Goal: Information Seeking & Learning: Learn about a topic

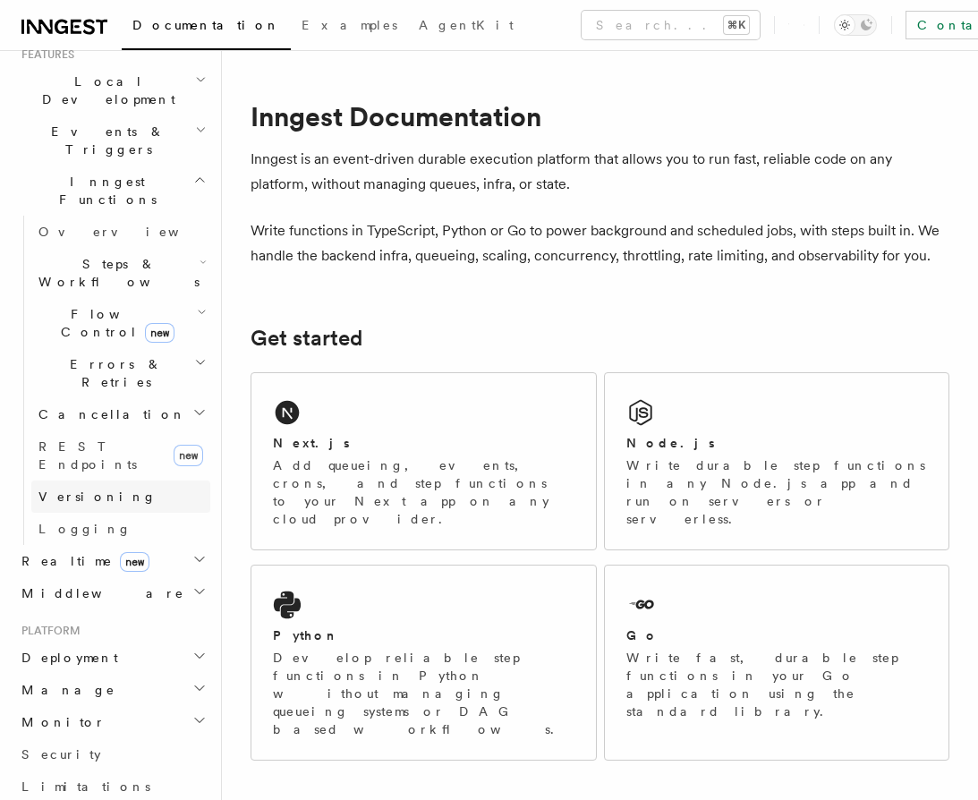
scroll to position [418, 0]
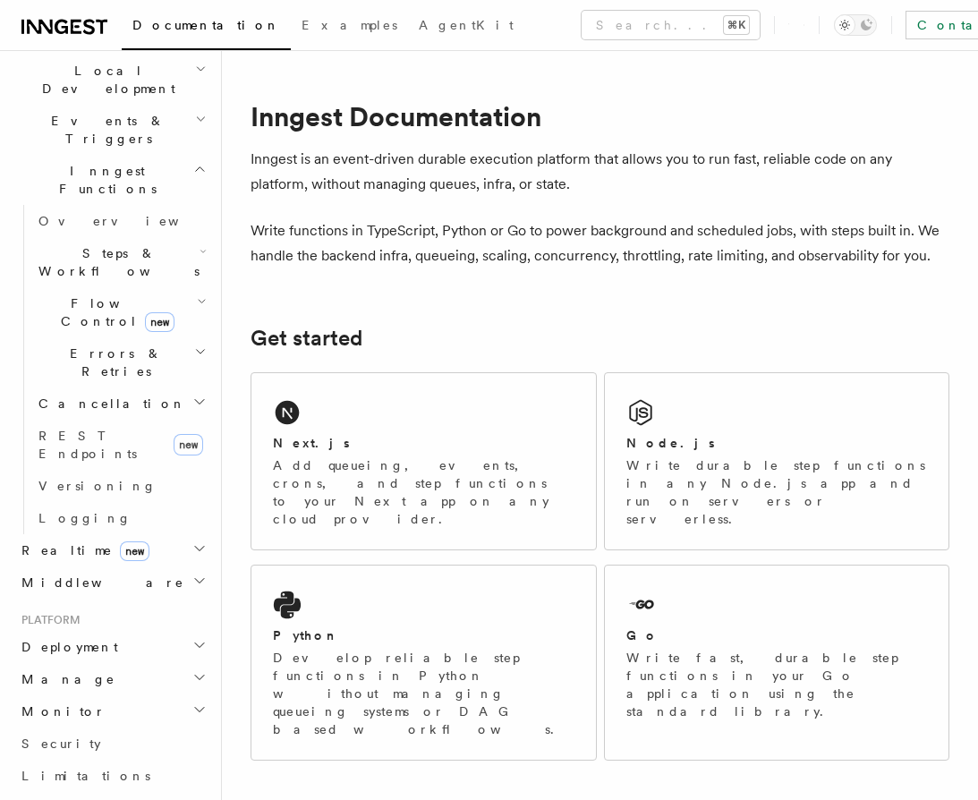
click at [98, 294] on span "Flow Control new" at bounding box center [113, 312] width 165 height 36
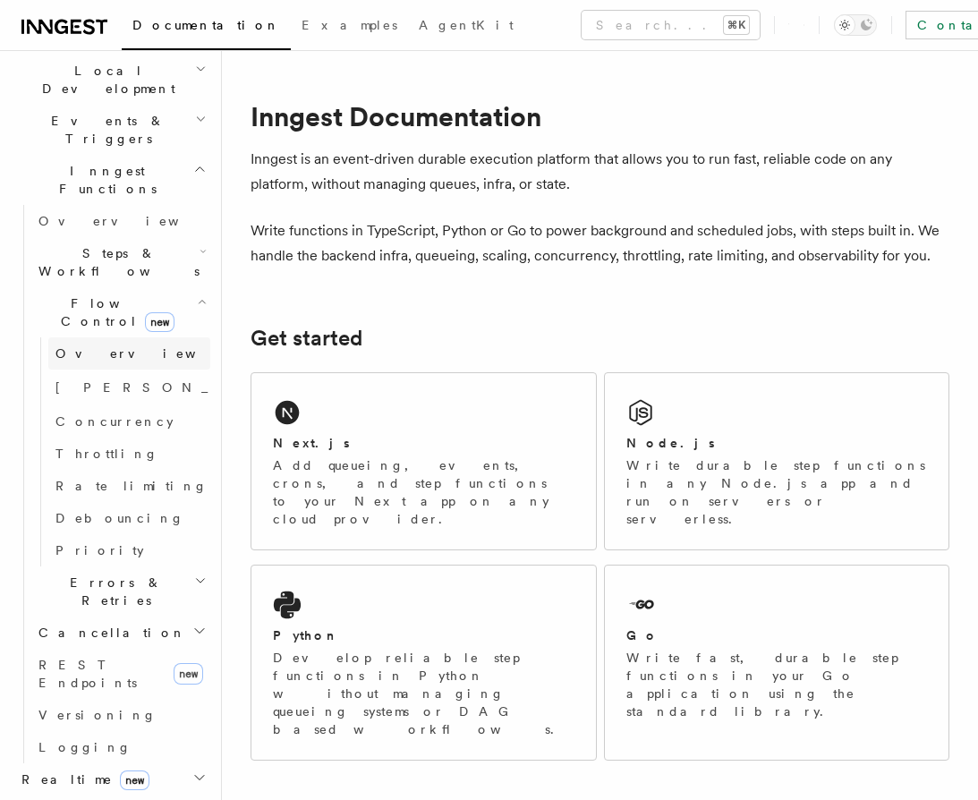
click at [93, 346] on span "Overview" at bounding box center [147, 353] width 184 height 14
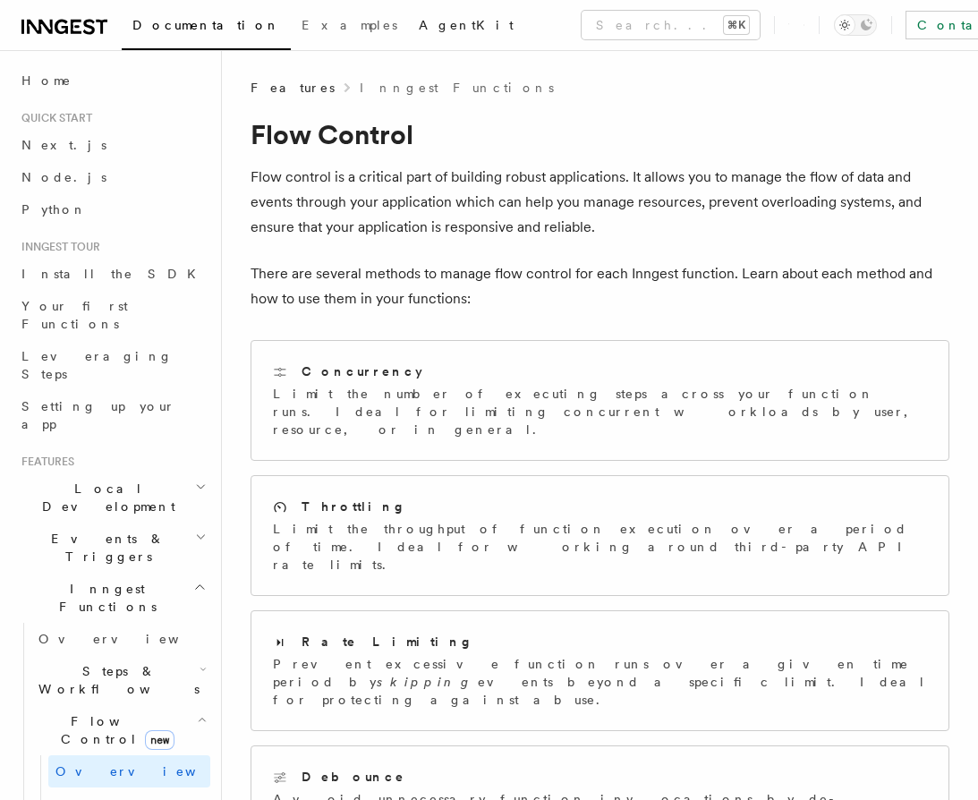
click at [419, 27] on span "AgentKit" at bounding box center [466, 25] width 95 height 14
click at [77, 29] on icon at bounding box center [64, 26] width 86 height 21
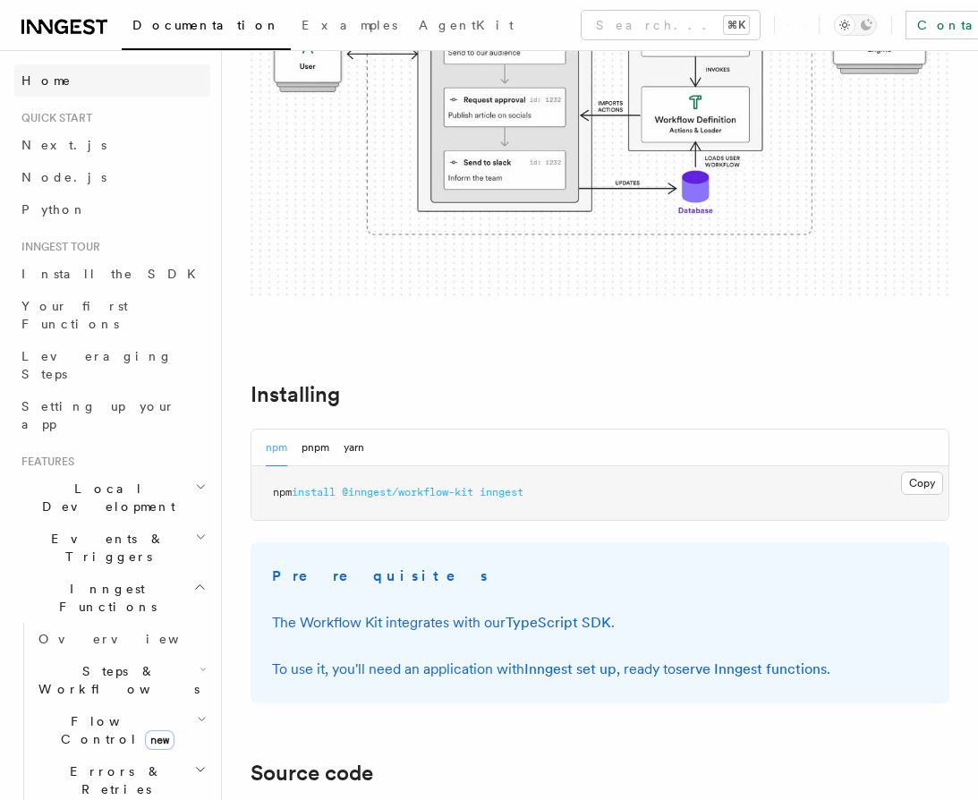
scroll to position [204, 0]
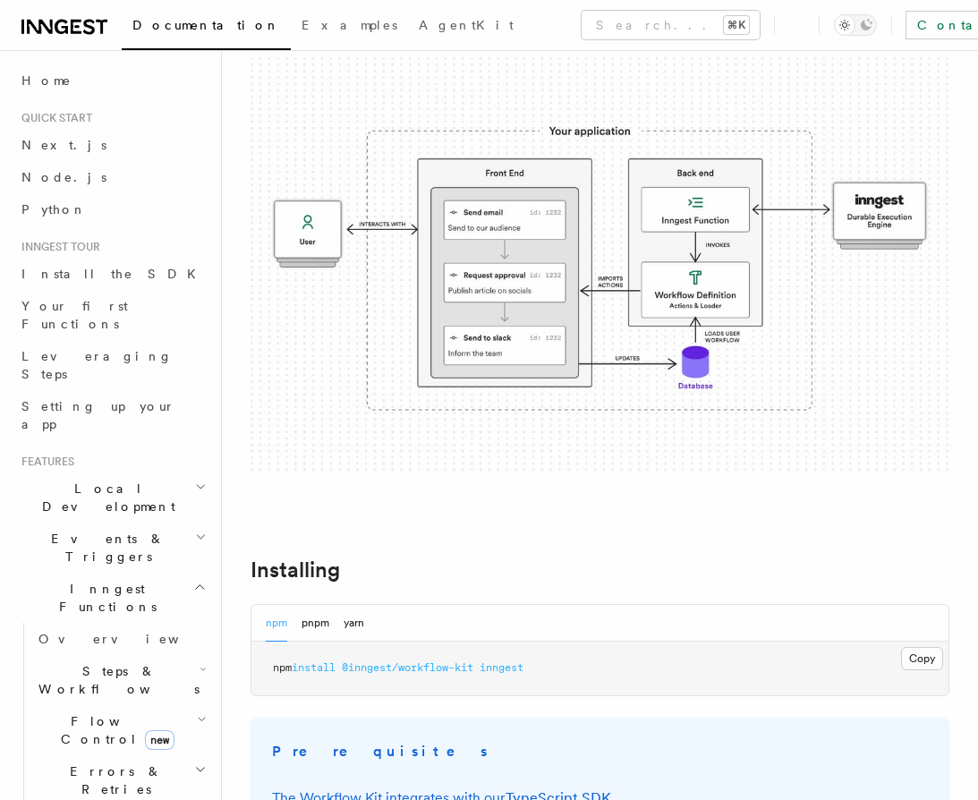
click at [66, 17] on icon at bounding box center [64, 26] width 86 height 21
